Goal: Task Accomplishment & Management: Complete application form

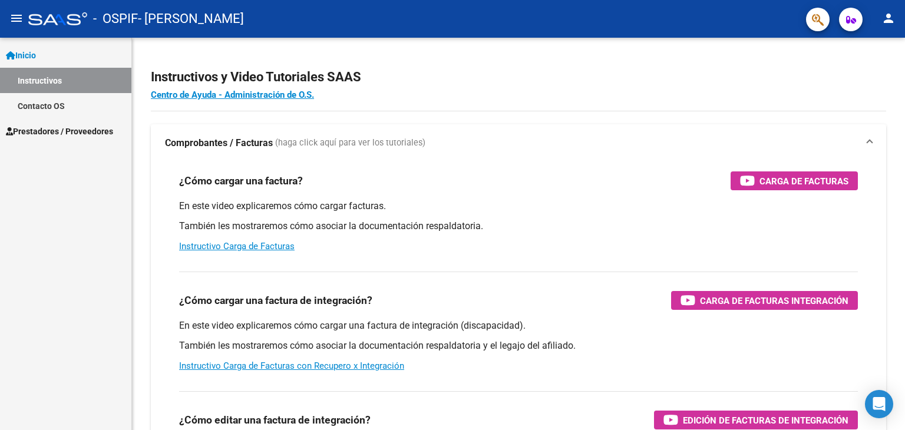
click at [52, 129] on span "Prestadores / Proveedores" at bounding box center [59, 131] width 107 height 13
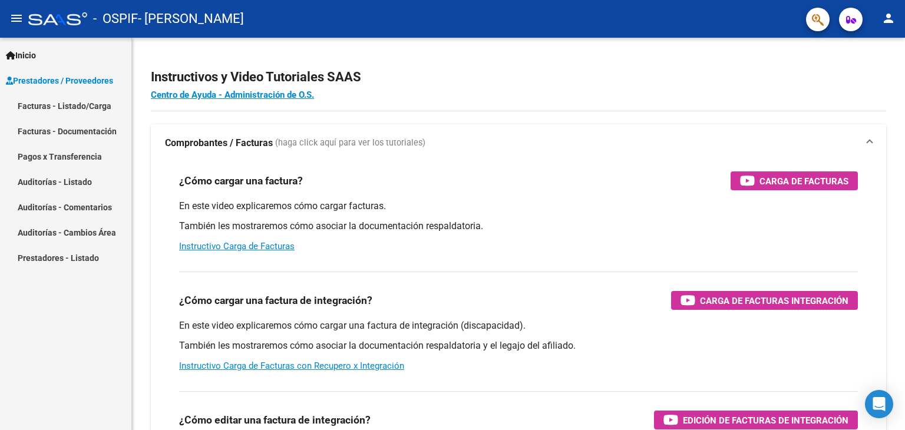
click at [57, 113] on link "Facturas - Listado/Carga" at bounding box center [65, 105] width 131 height 25
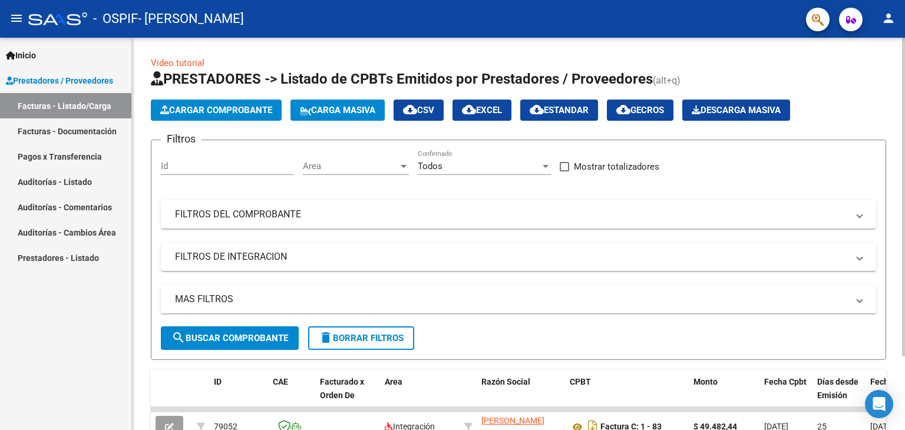
click at [257, 114] on span "Cargar Comprobante" at bounding box center [216, 110] width 112 height 11
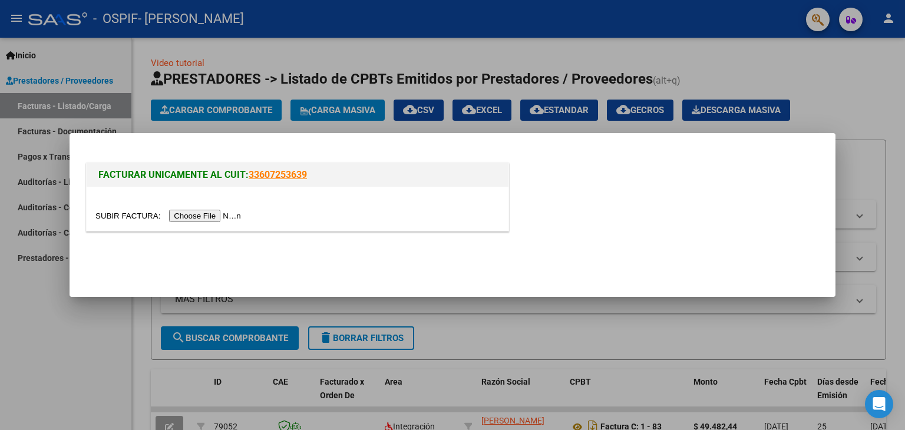
click at [233, 213] on input "file" at bounding box center [169, 216] width 149 height 12
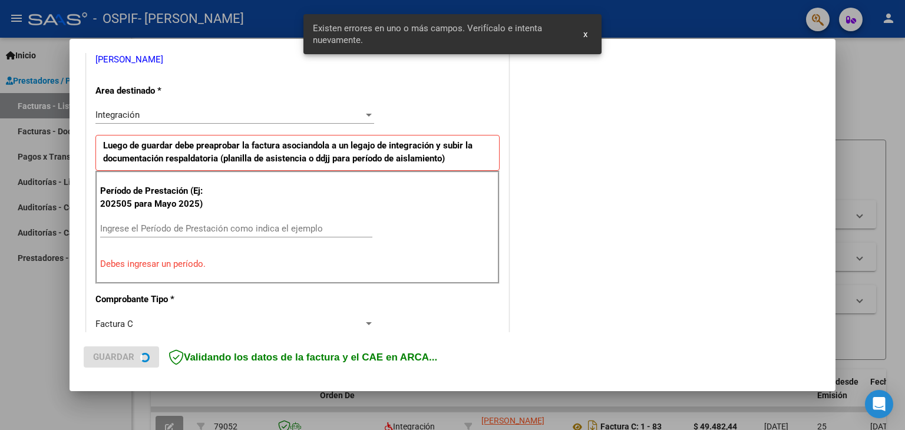
scroll to position [248, 0]
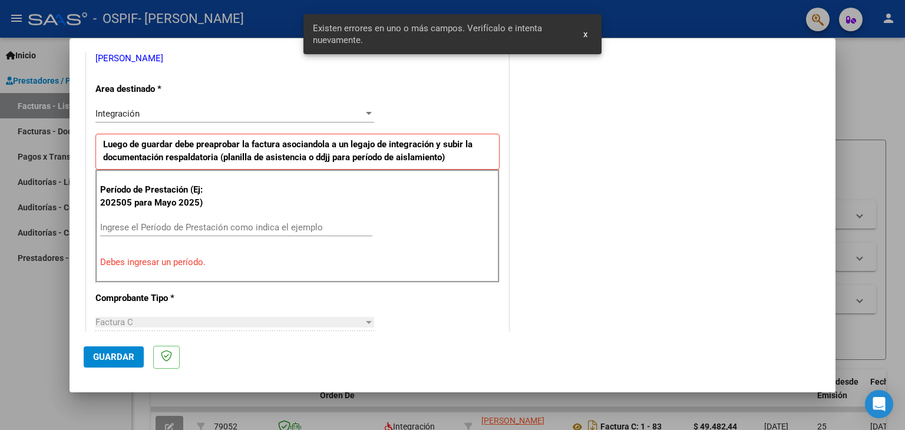
click at [245, 114] on div "Integración" at bounding box center [229, 113] width 268 height 11
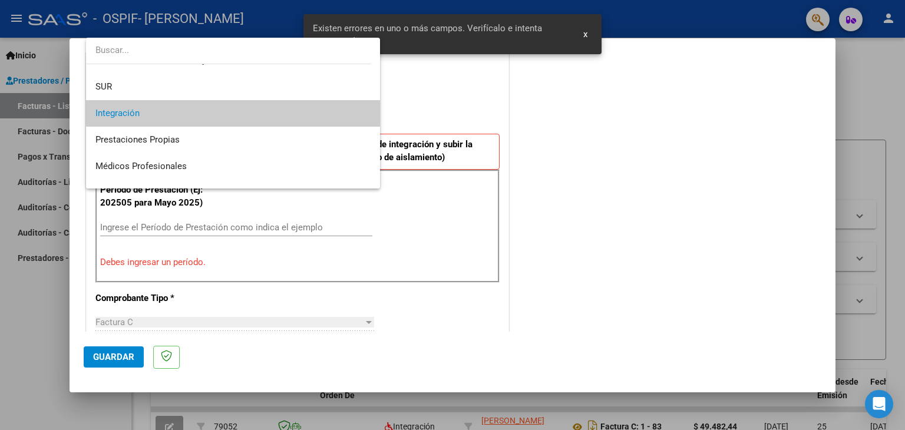
scroll to position [0, 0]
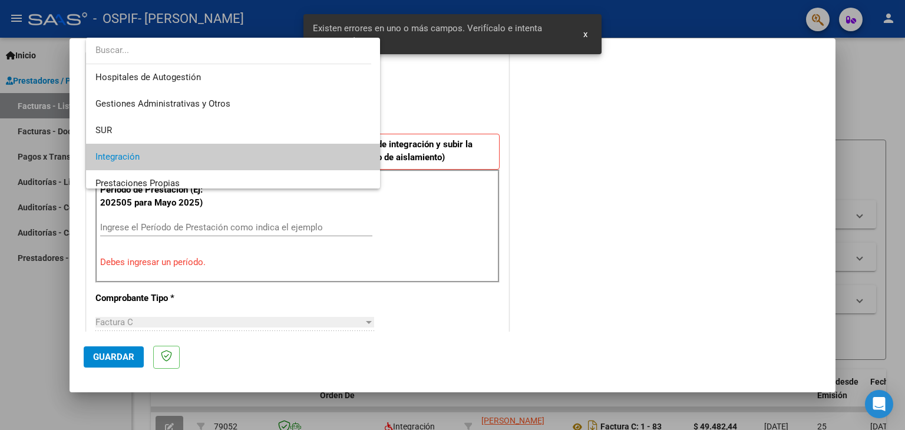
click at [245, 154] on span "Integración" at bounding box center [233, 157] width 276 height 27
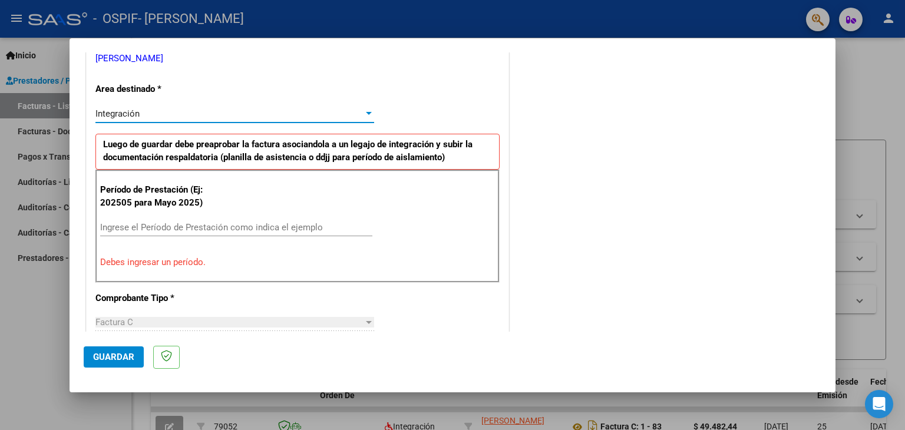
scroll to position [306, 0]
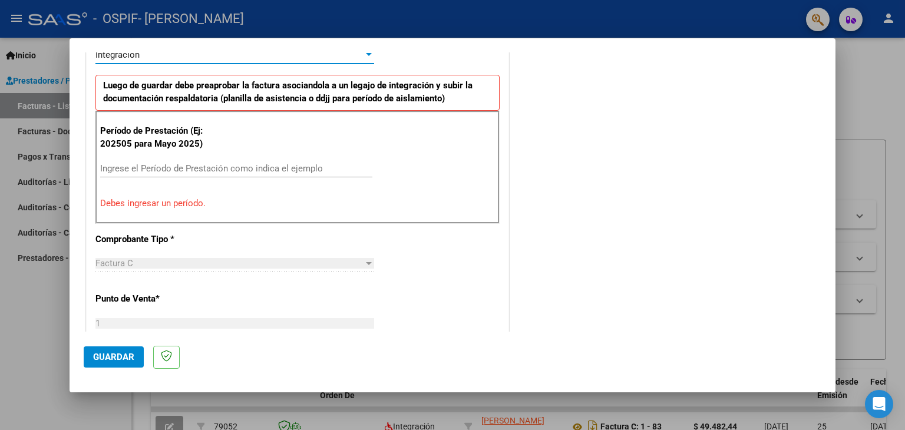
click at [233, 163] on input "Ingrese el Período de Prestación como indica el ejemplo" at bounding box center [236, 168] width 272 height 11
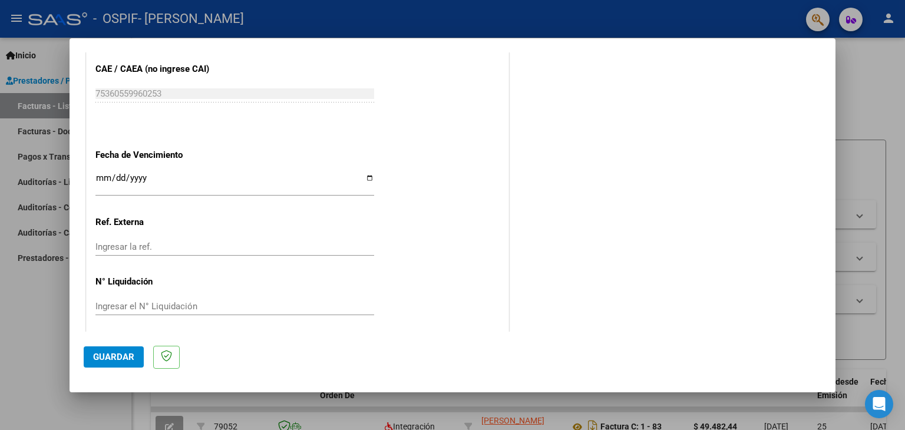
scroll to position [756, 0]
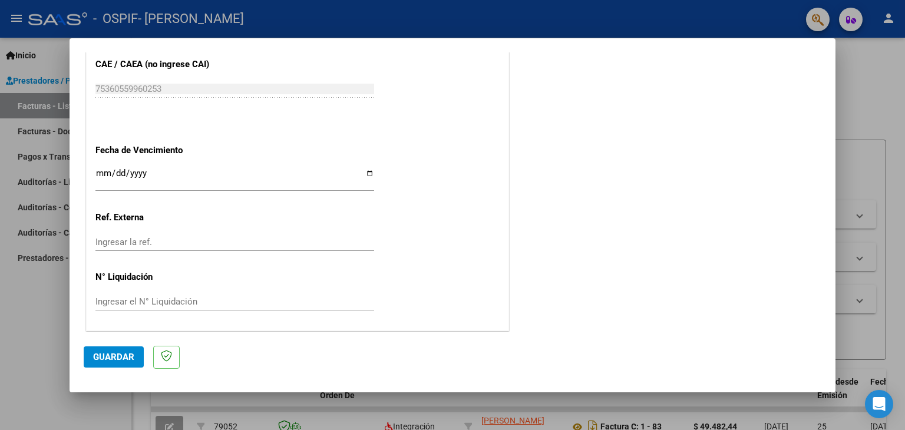
type input "202508"
click at [365, 170] on input "Ingresar la fecha" at bounding box center [234, 178] width 279 height 19
type input "[DATE]"
click at [111, 361] on span "Guardar" at bounding box center [113, 357] width 41 height 11
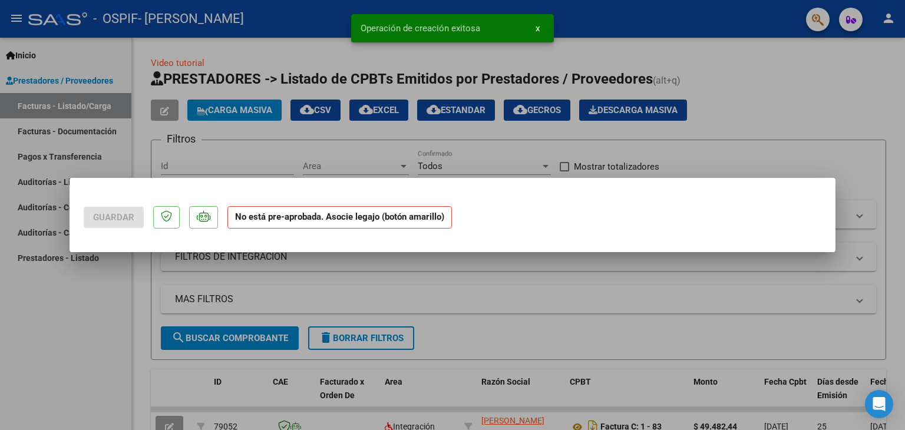
scroll to position [0, 0]
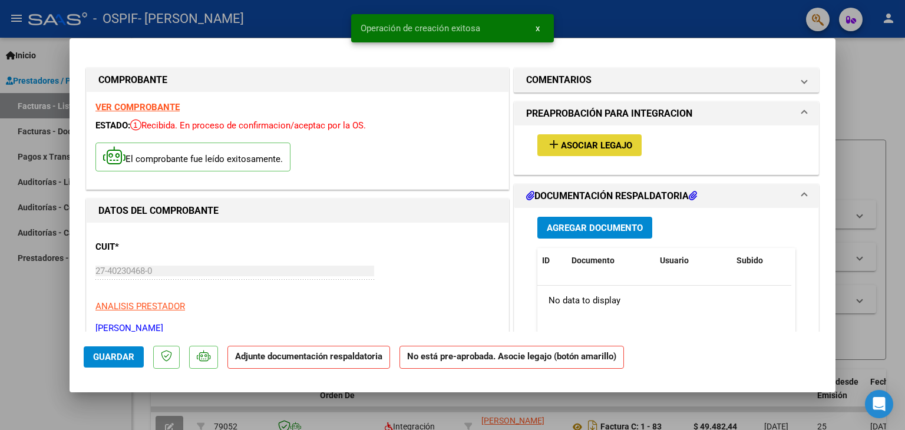
click at [608, 150] on span "Asociar Legajo" at bounding box center [596, 145] width 71 height 11
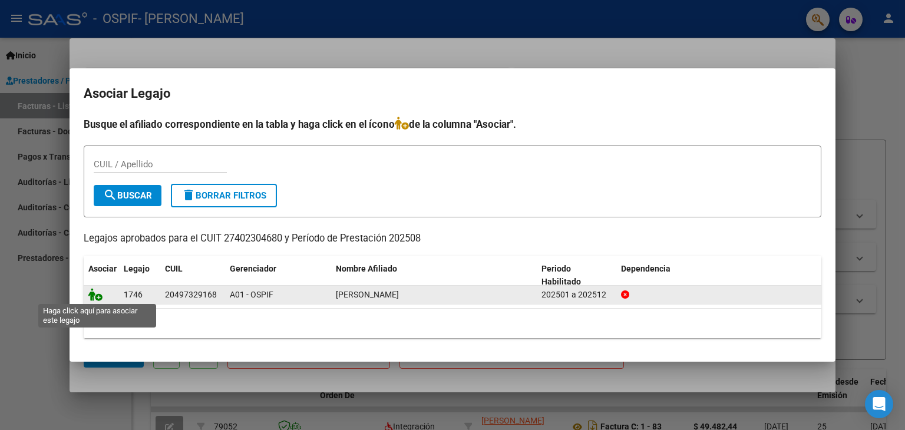
click at [97, 294] on icon at bounding box center [95, 294] width 14 height 13
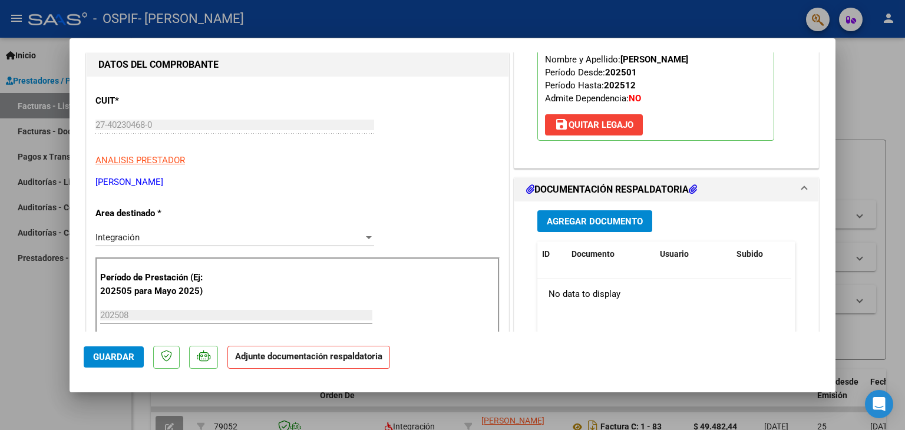
scroll to position [177, 0]
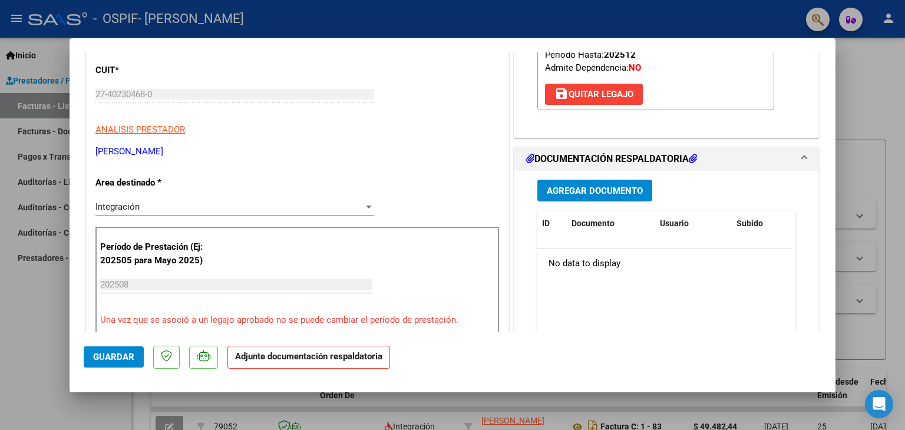
click at [591, 194] on span "Agregar Documento" at bounding box center [595, 191] width 96 height 11
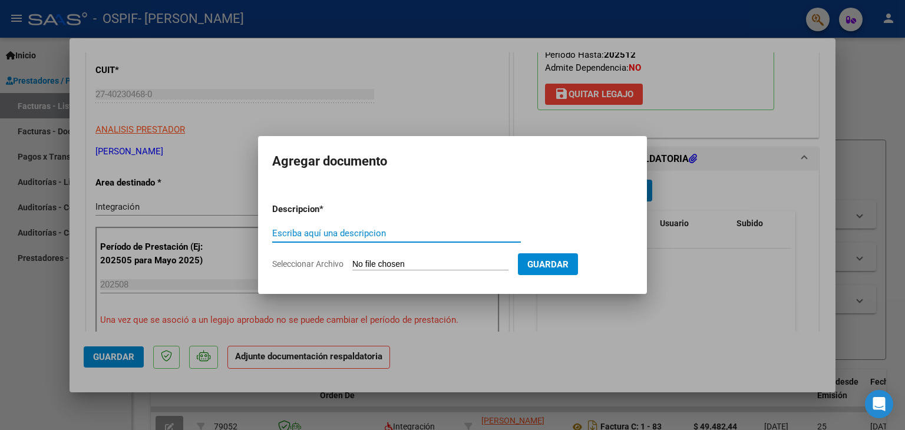
click at [430, 230] on input "Escriba aquí una descripcion" at bounding box center [396, 233] width 249 height 11
type input "planilla de asistencia"
click at [431, 265] on input "Seleccionar Archivo" at bounding box center [430, 264] width 156 height 11
type input "C:\fakepath\juarez [PERSON_NAME].pdf"
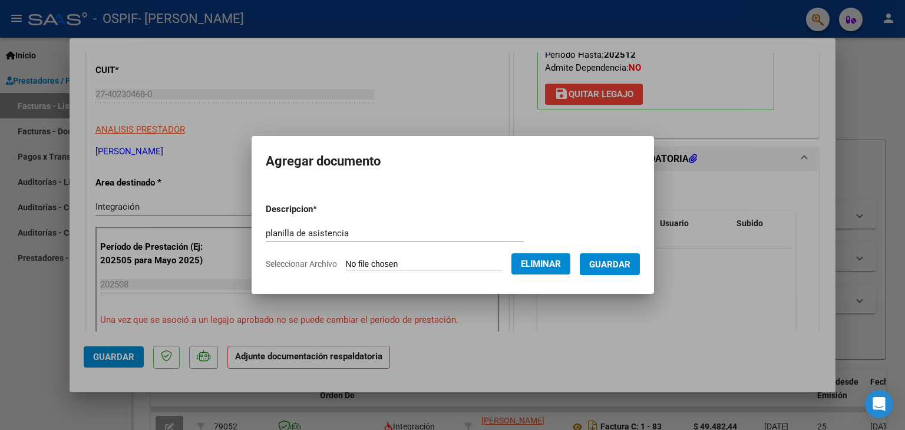
click at [614, 266] on span "Guardar" at bounding box center [609, 264] width 41 height 11
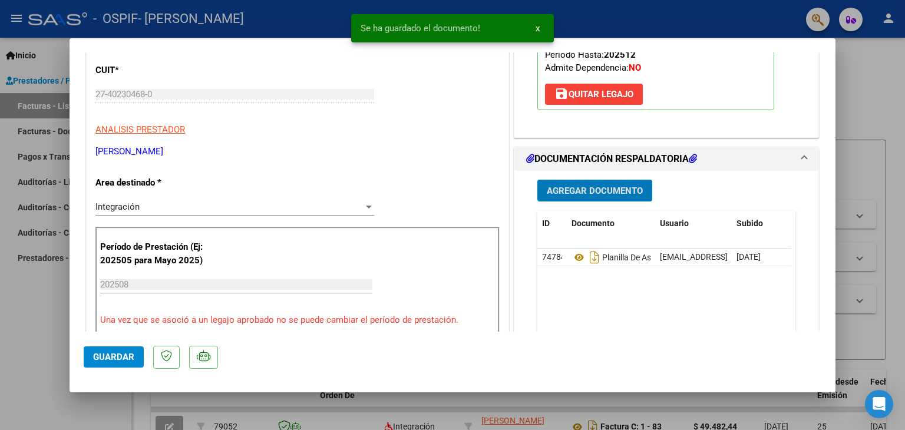
click at [120, 363] on button "Guardar" at bounding box center [114, 357] width 60 height 21
click at [637, 10] on div at bounding box center [452, 215] width 905 height 430
type input "$ 0,00"
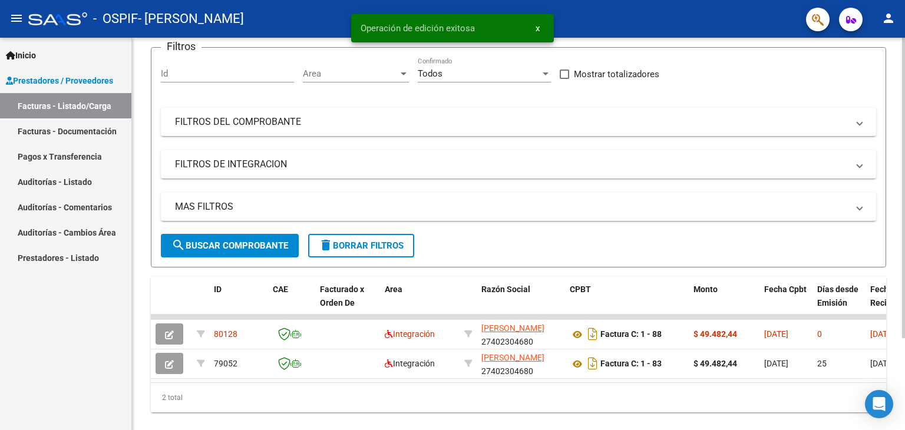
scroll to position [120, 0]
